Goal: Transaction & Acquisition: Book appointment/travel/reservation

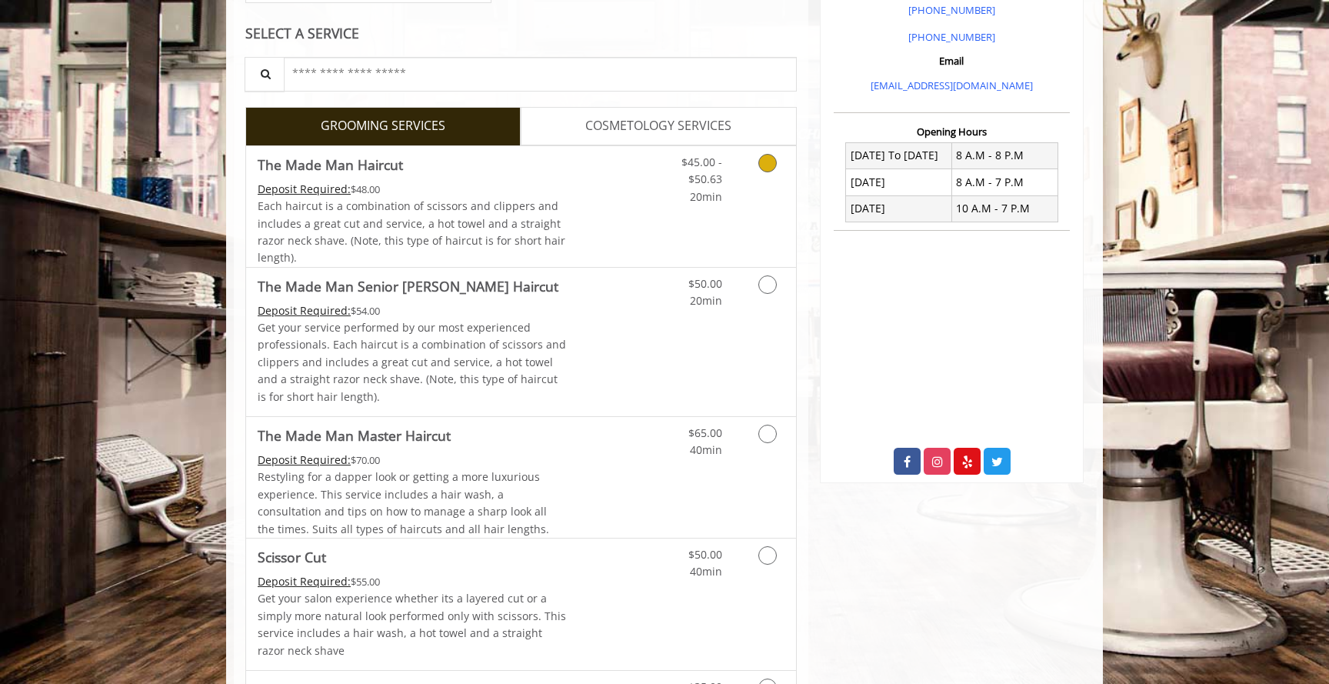
scroll to position [497, 0]
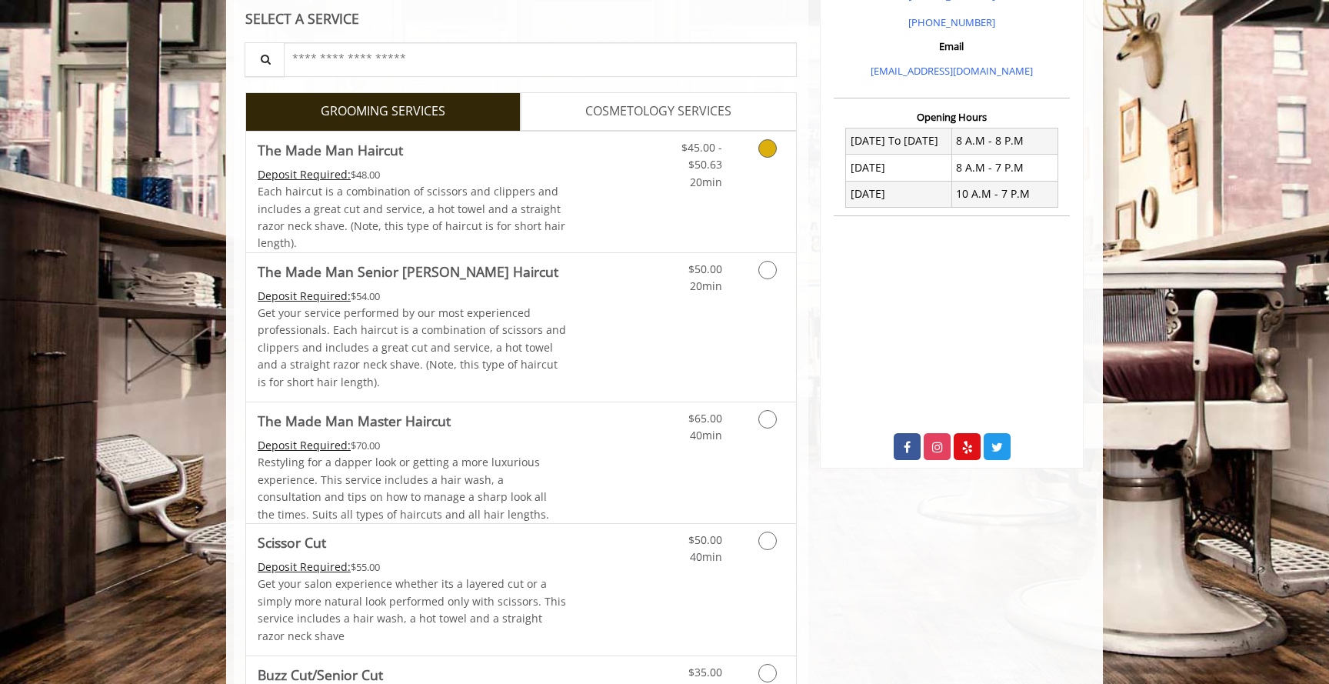
click at [648, 185] on div "$45.00 - $50.63 20min" at bounding box center [690, 161] width 87 height 59
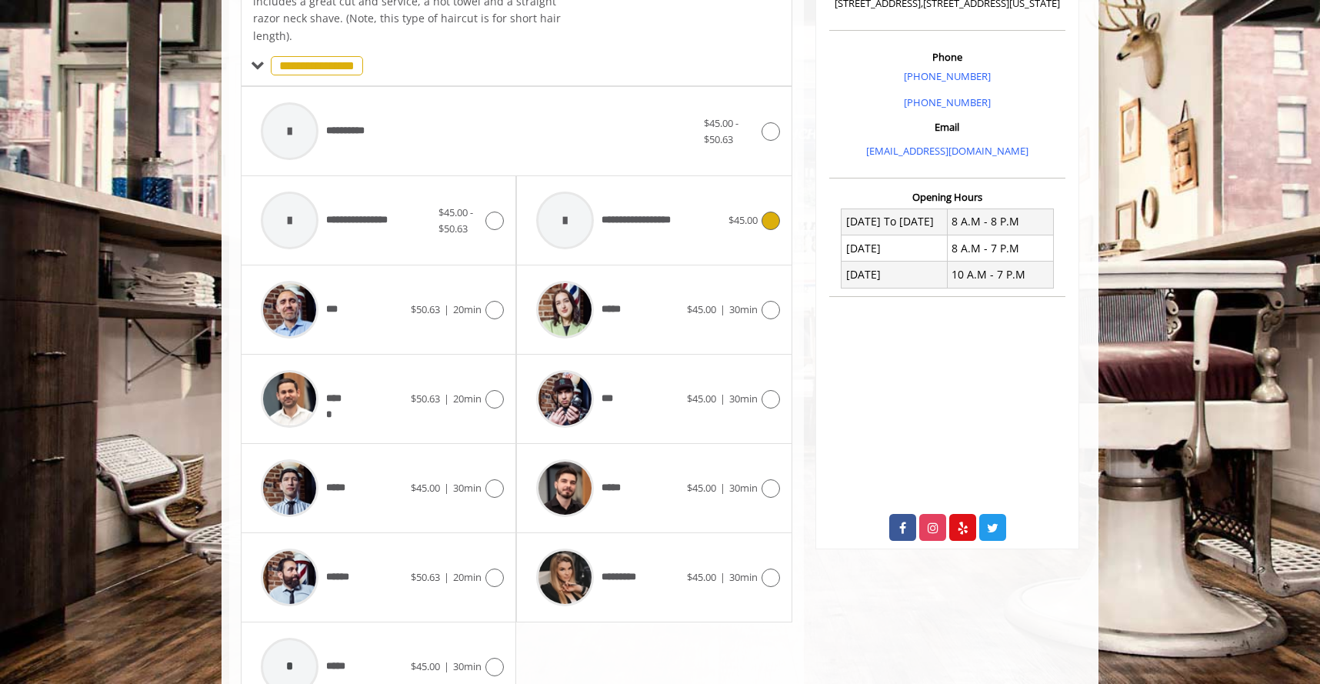
scroll to position [461, 0]
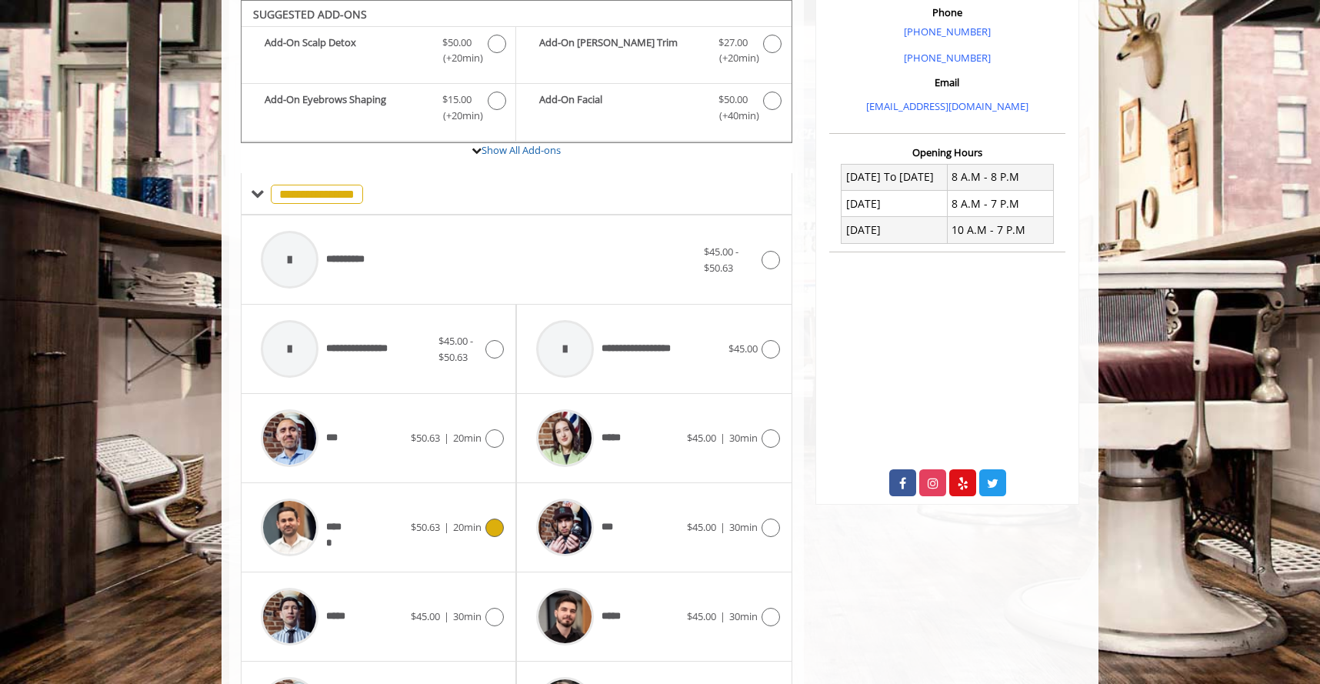
click at [502, 522] on icon at bounding box center [494, 527] width 18 height 18
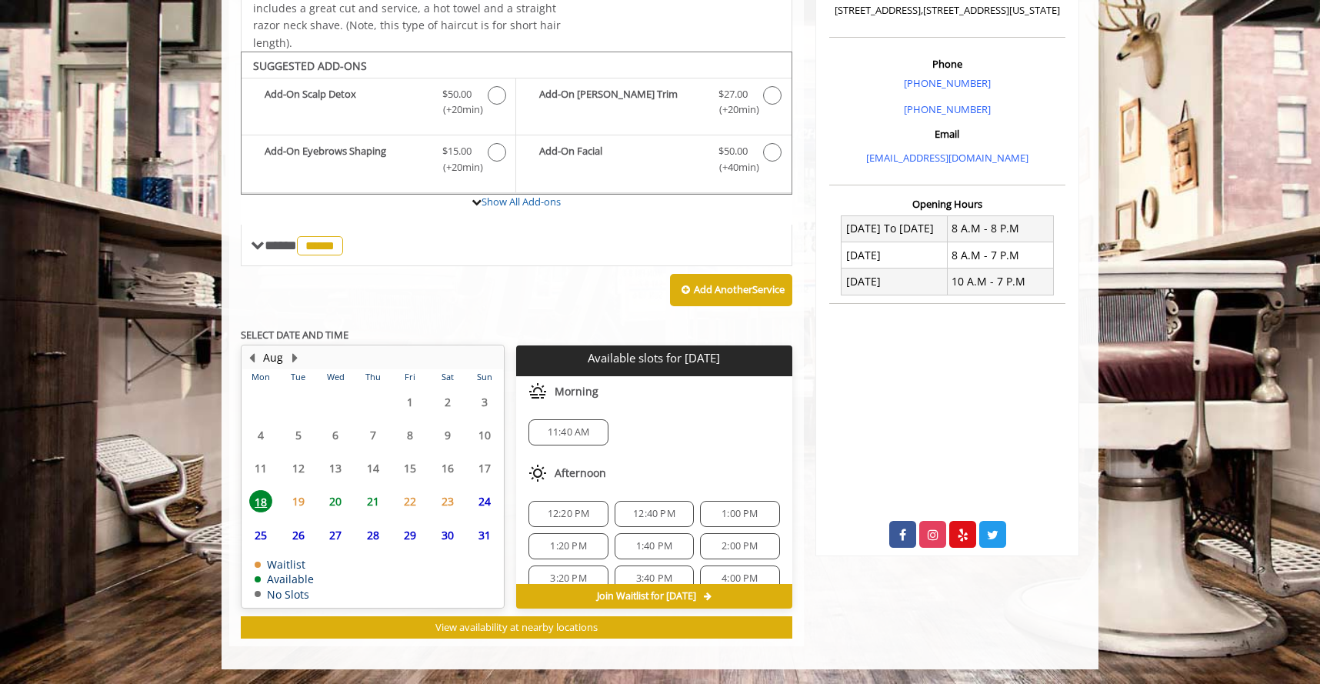
scroll to position [134, 0]
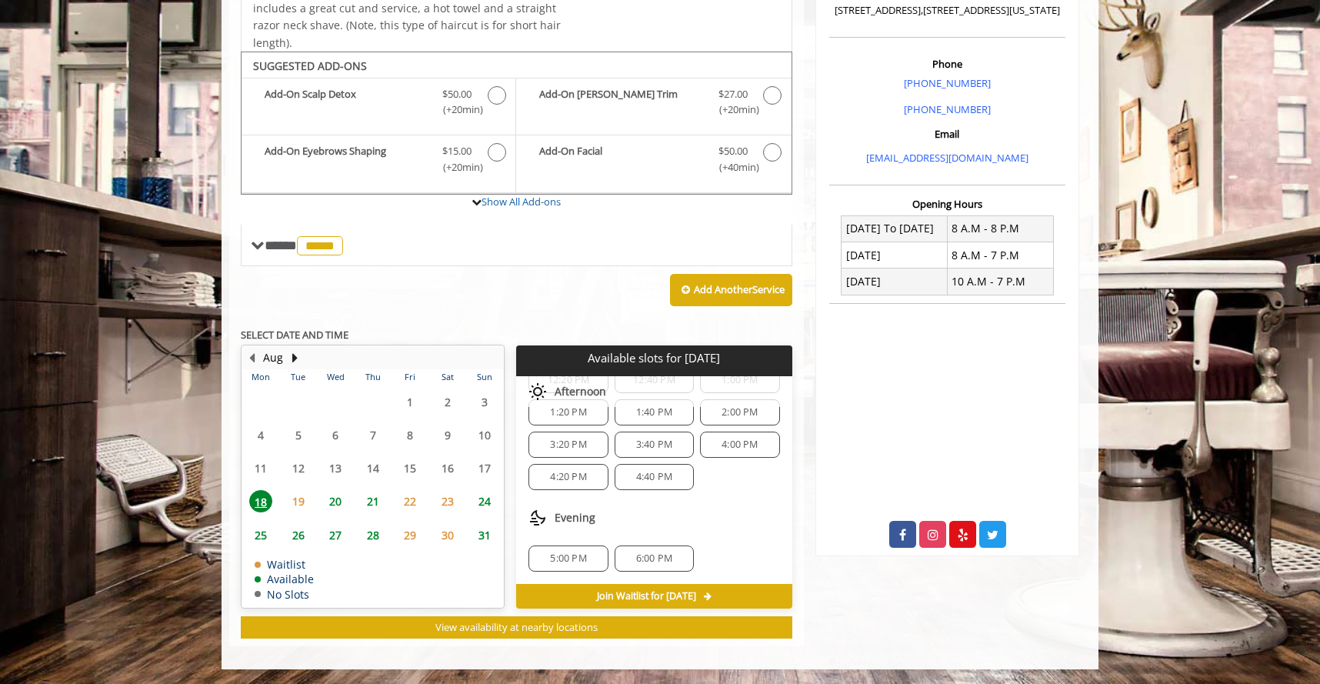
click at [648, 562] on span "6:00 PM" at bounding box center [654, 558] width 36 height 12
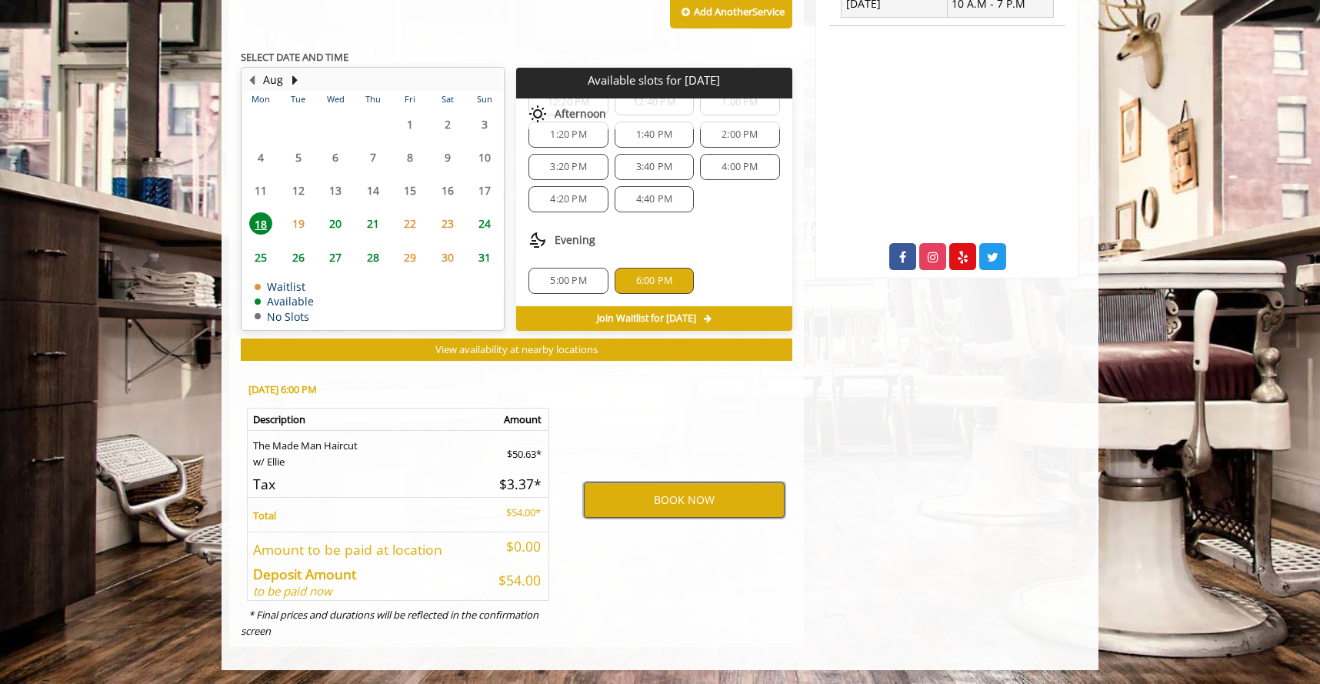
click at [672, 498] on button "BOOK NOW" at bounding box center [684, 499] width 201 height 35
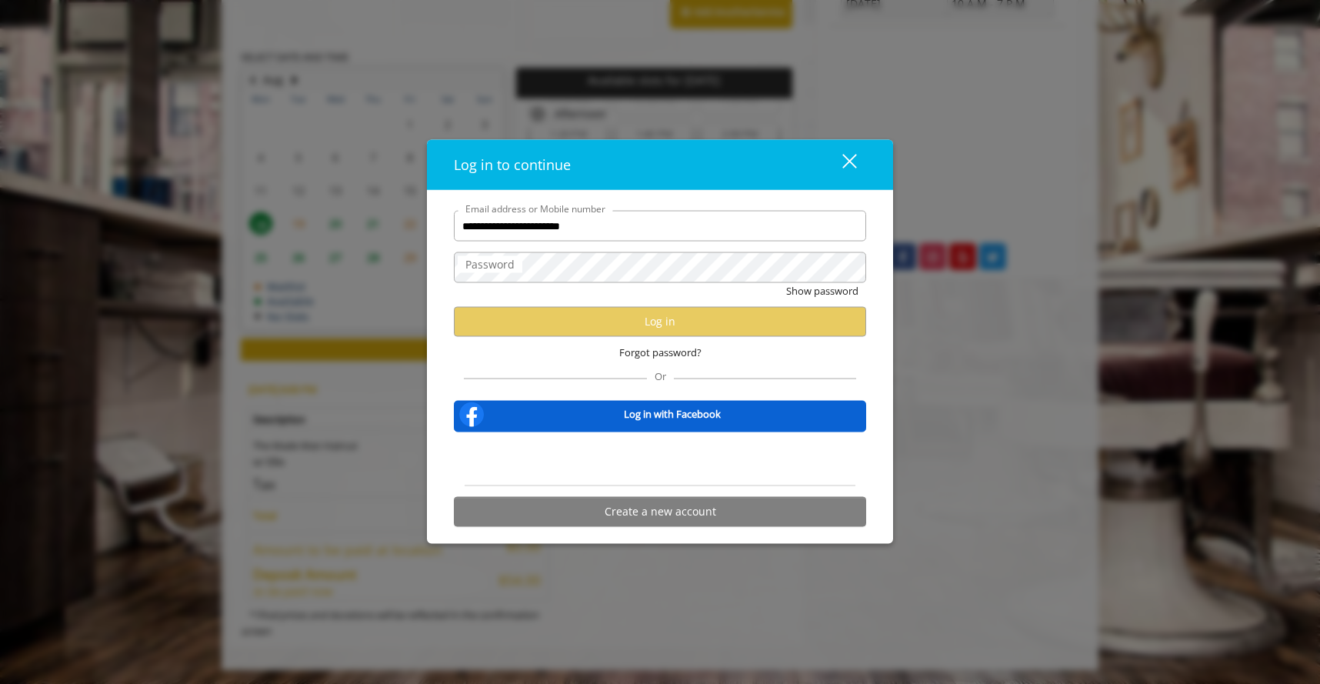
scroll to position [0, 0]
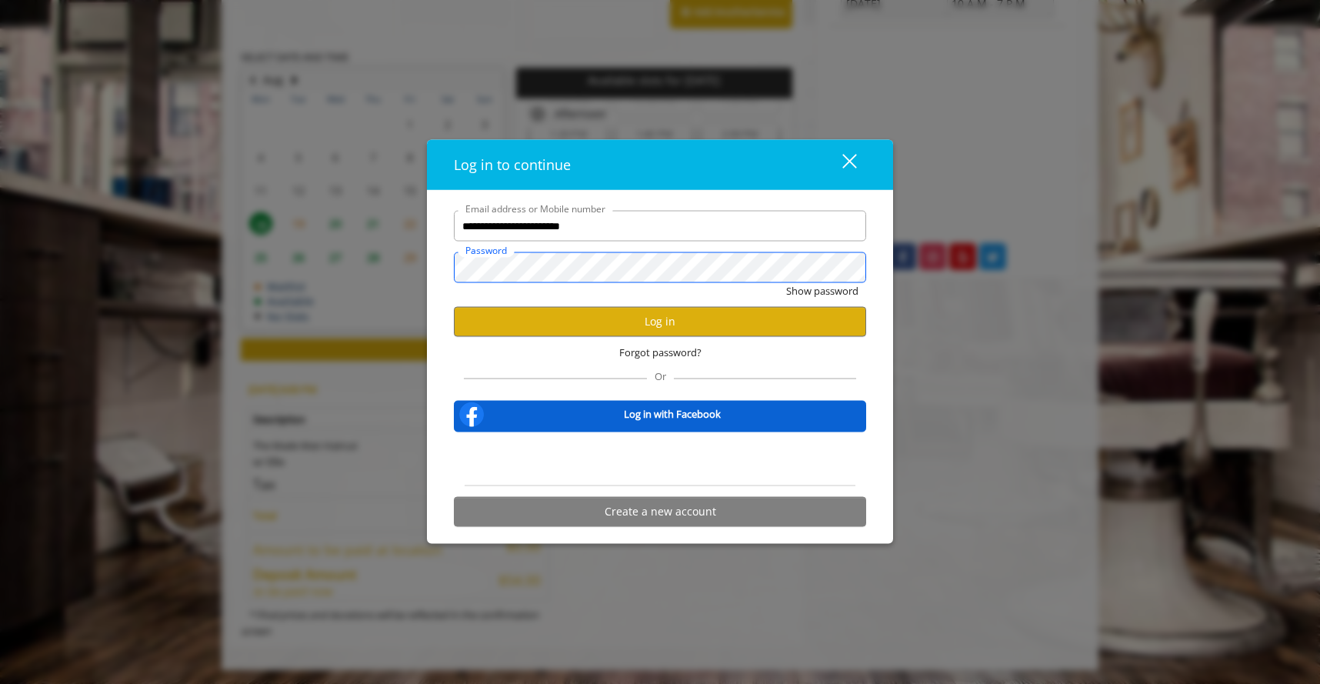
click at [786, 283] on button "Show password" at bounding box center [822, 291] width 72 height 16
click at [692, 328] on button "Log in" at bounding box center [660, 321] width 412 height 30
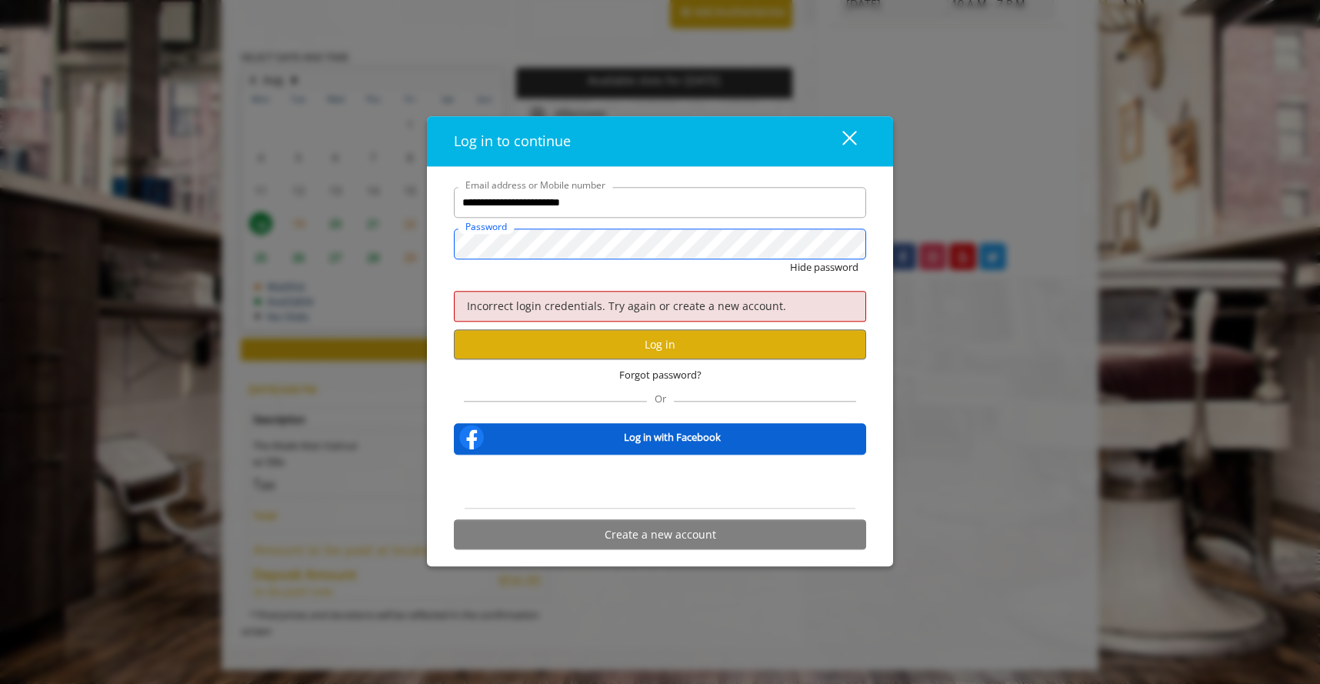
click at [790, 259] on button "Hide password" at bounding box center [824, 267] width 68 height 16
click at [610, 343] on button "Log in" at bounding box center [660, 345] width 412 height 30
click at [711, 212] on input "**********" at bounding box center [660, 202] width 412 height 31
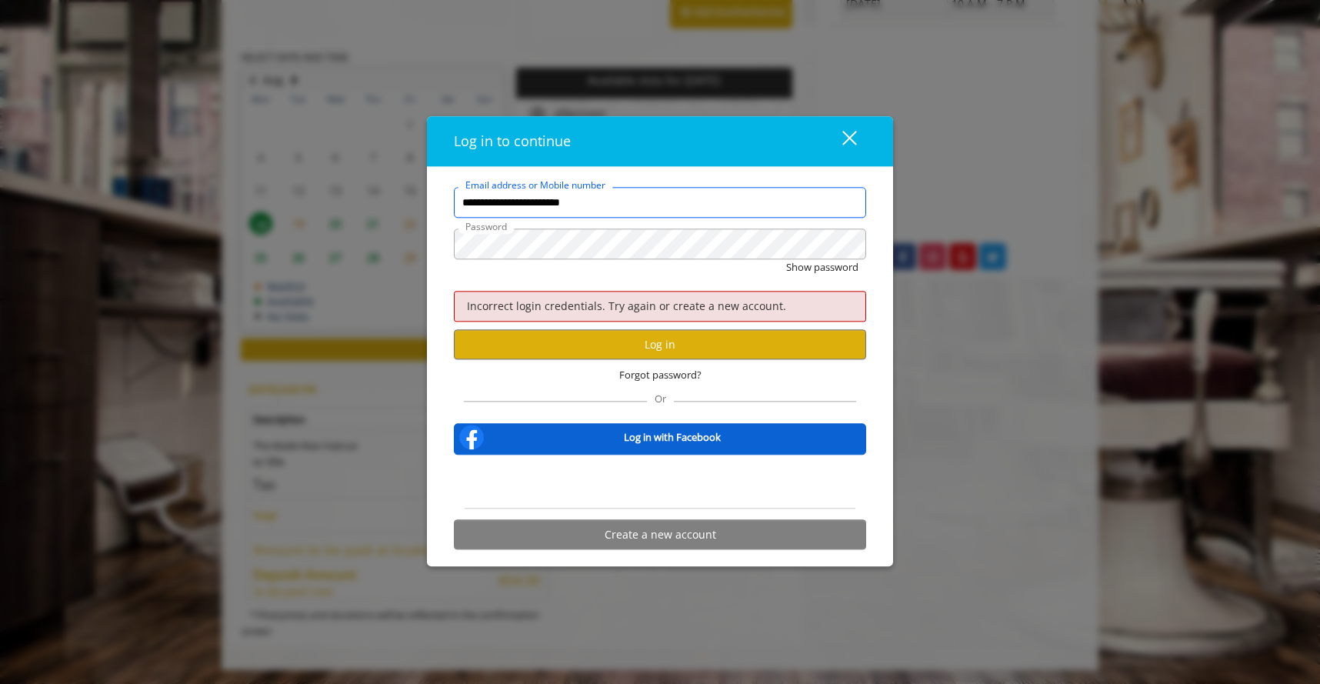
click at [711, 212] on input "**********" at bounding box center [660, 202] width 412 height 31
type input "**********"
click at [786, 259] on button "Show password" at bounding box center [822, 267] width 72 height 16
click at [624, 339] on button "Log in" at bounding box center [660, 345] width 412 height 30
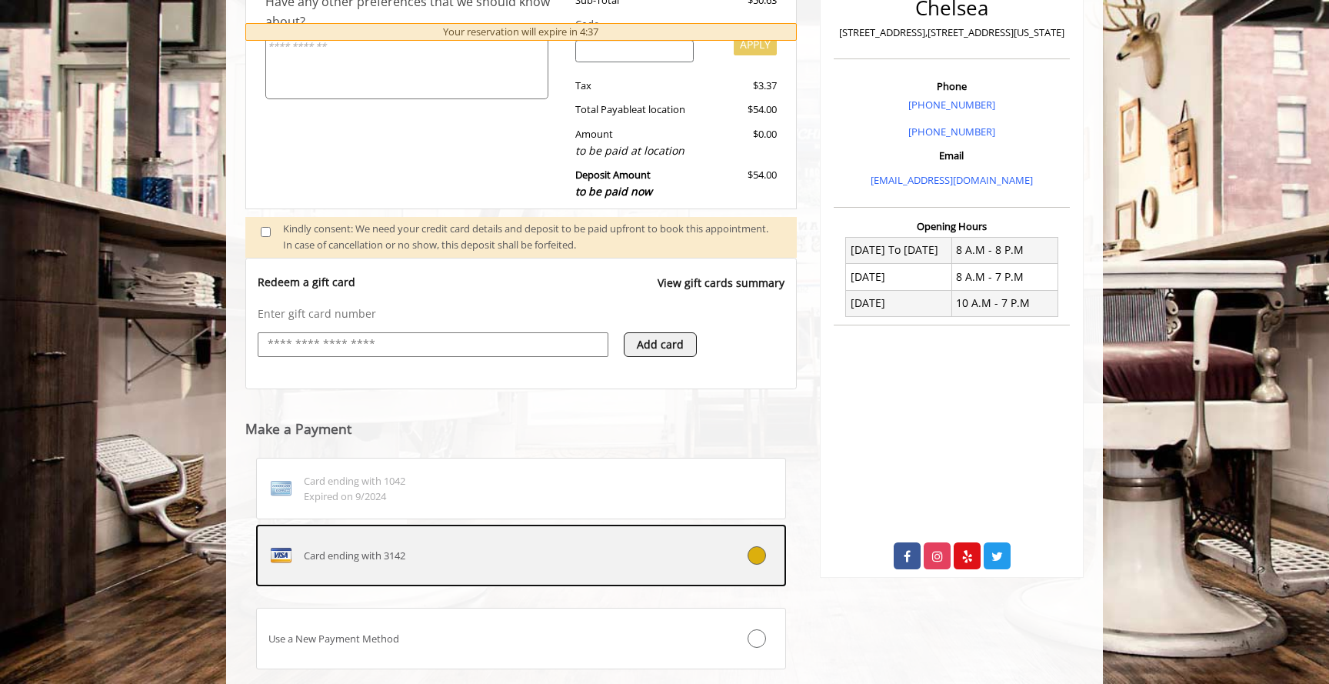
scroll to position [485, 0]
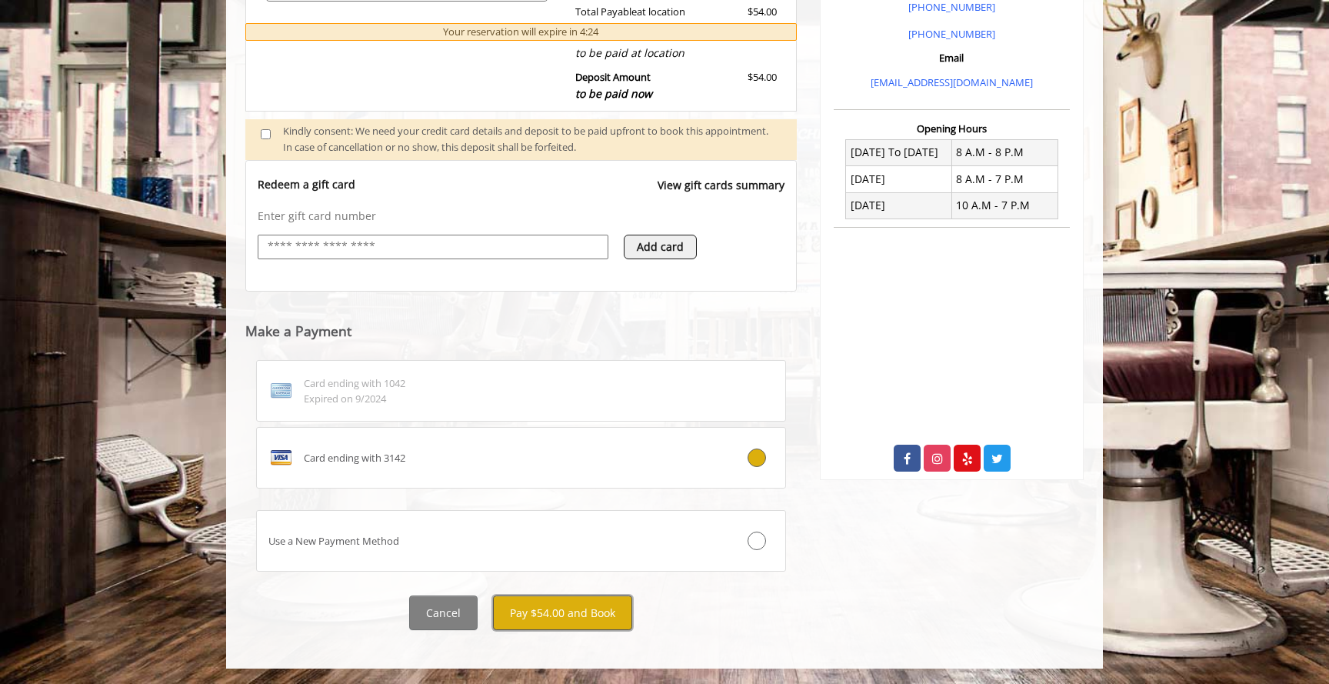
click at [575, 612] on button "Pay $54.00 and Book" at bounding box center [562, 612] width 139 height 35
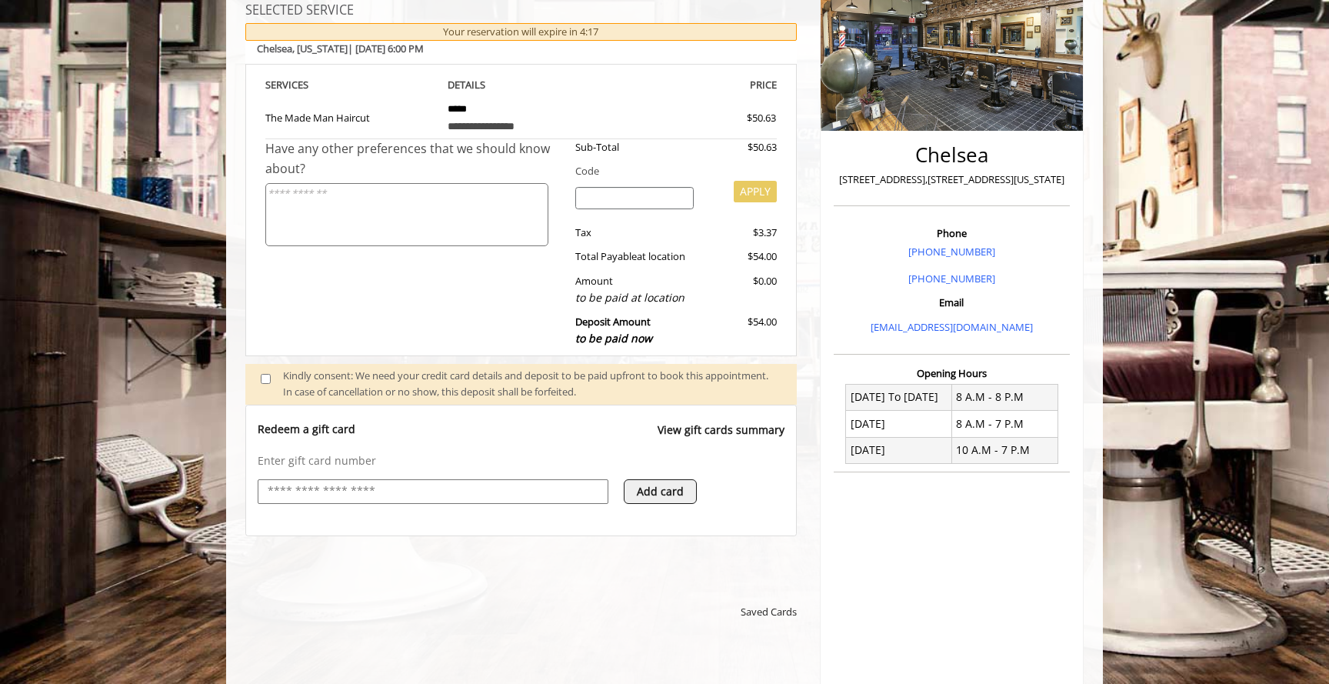
scroll to position [254, 0]
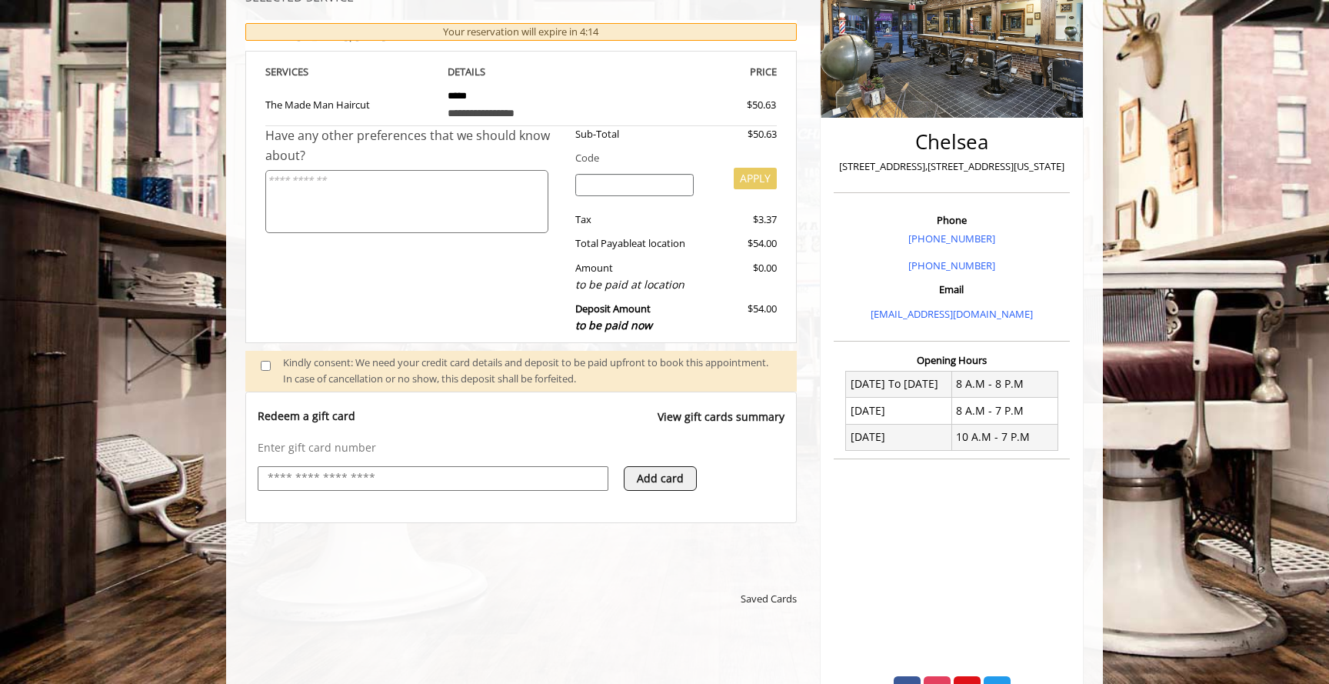
click at [704, 417] on link "View gift cards summary" at bounding box center [721, 424] width 127 height 32
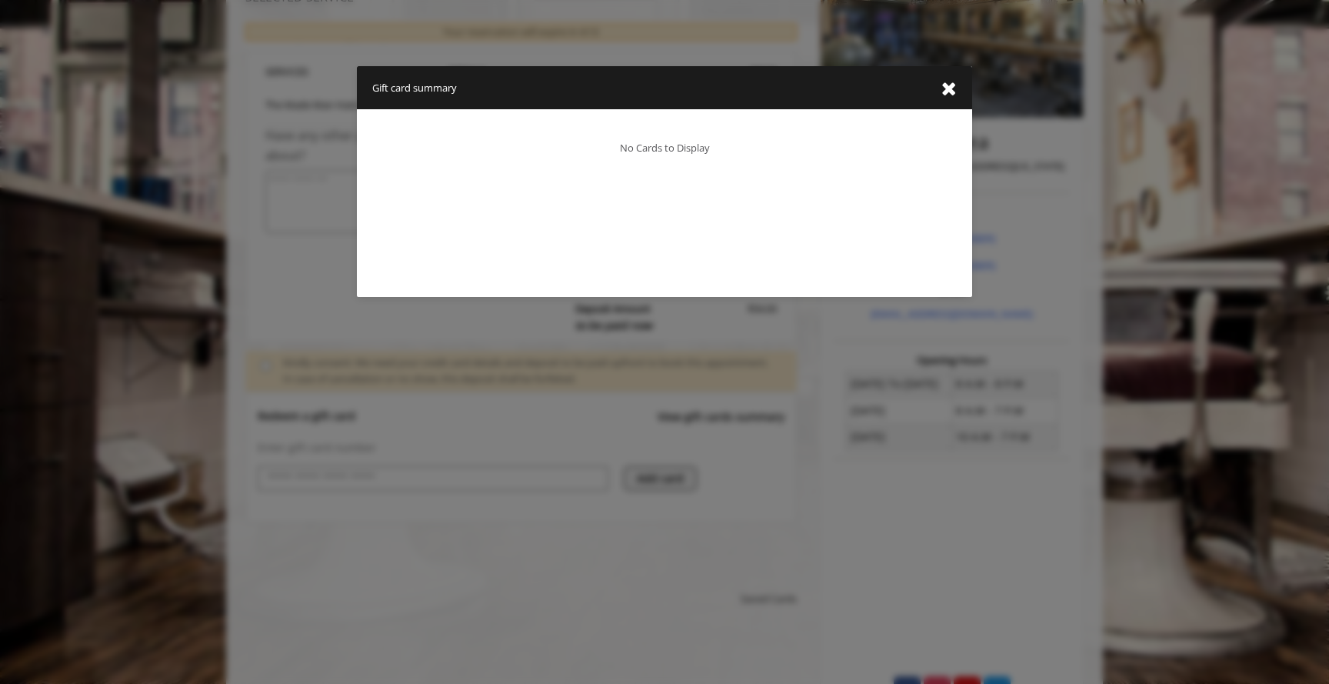
click at [708, 405] on div "Gift card summary No Cards to Display" at bounding box center [664, 342] width 1329 height 684
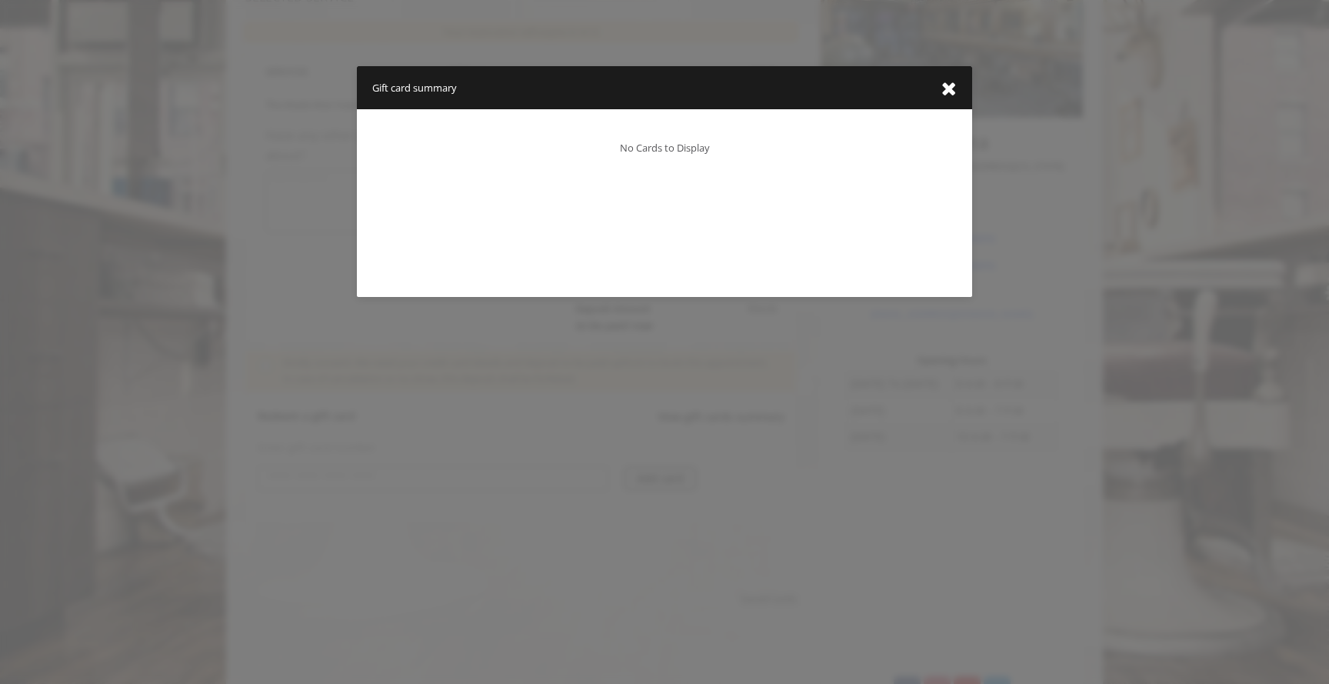
click at [942, 89] on icon "close gift card summary dialog" at bounding box center [949, 88] width 15 height 19
